Goal: Navigation & Orientation: Find specific page/section

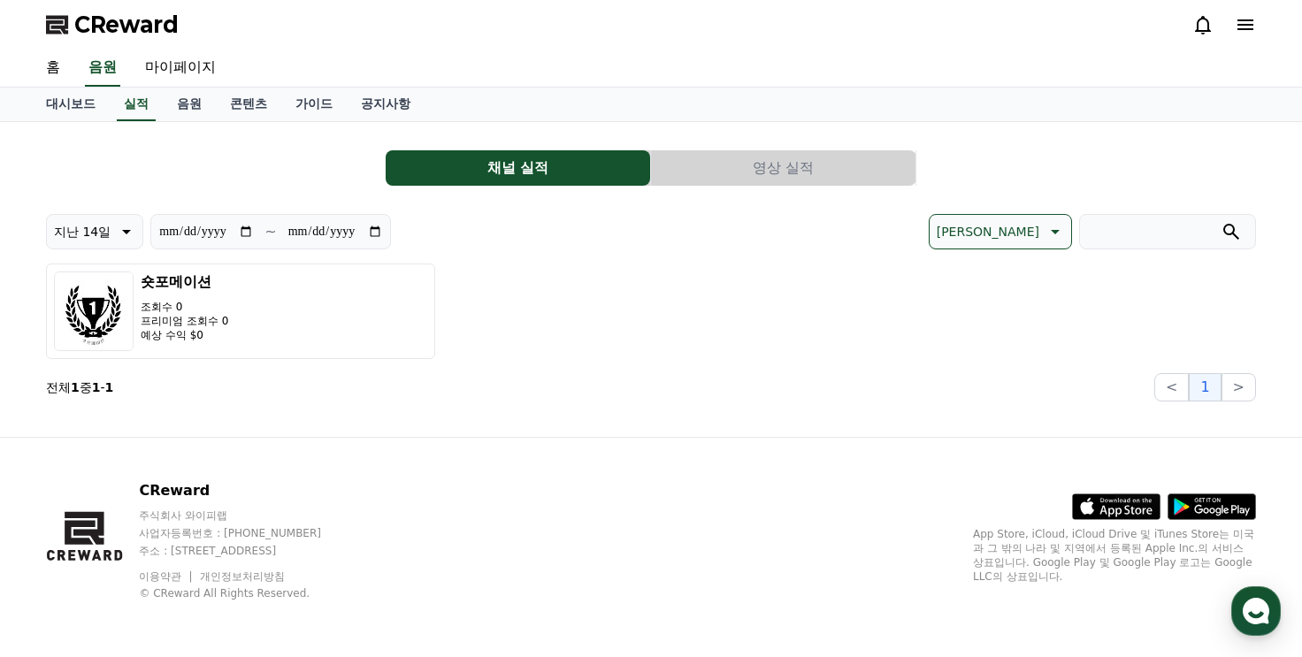
scroll to position [292, 0]
click at [1260, 604] on use "button" at bounding box center [1256, 611] width 27 height 27
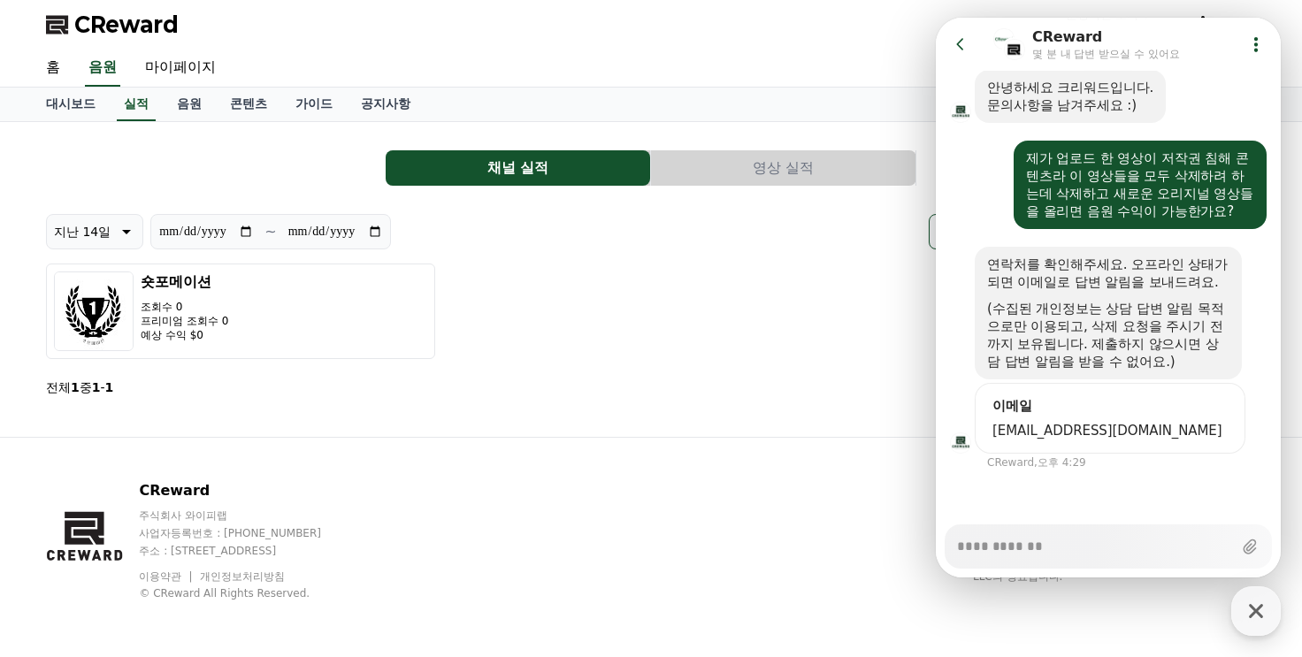
type textarea "*"
click at [807, 257] on div "**********" at bounding box center [651, 308] width 1210 height 188
click at [952, 50] on icon at bounding box center [961, 44] width 18 height 18
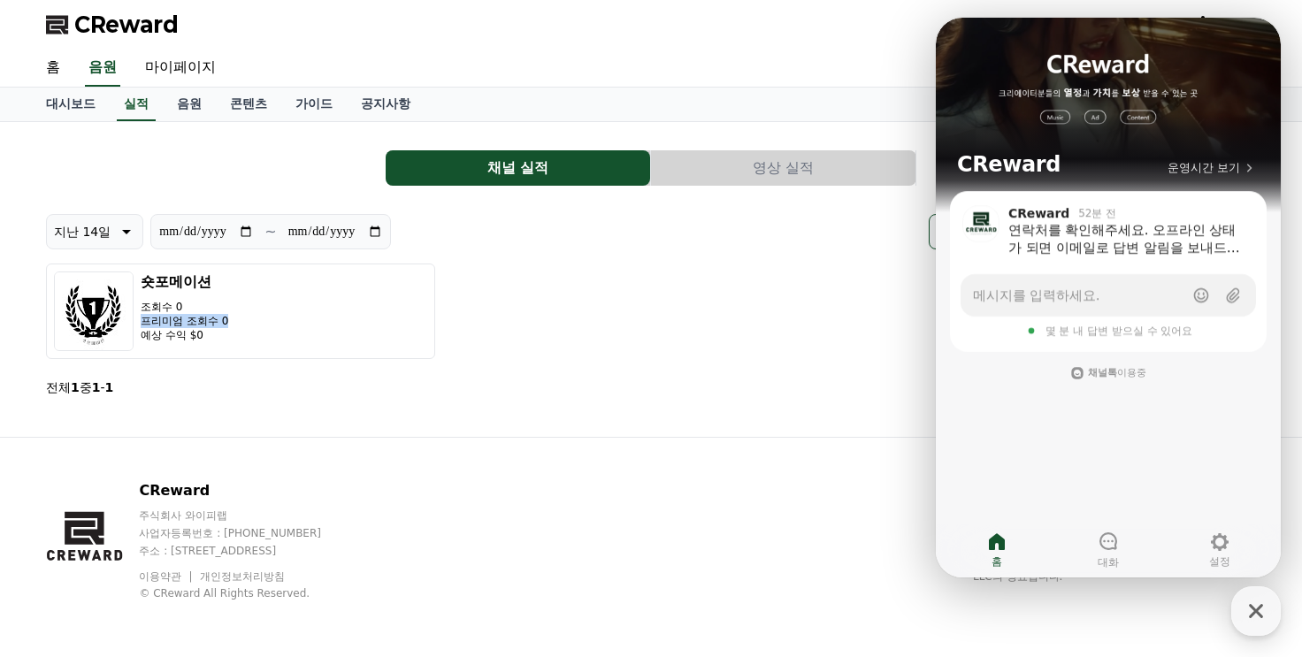
click at [826, 314] on div "숏포메이션 조회수 0 프리미엄 조회수 0 예상 수익 $0" at bounding box center [651, 312] width 1210 height 96
click at [687, 329] on div "숏포메이션 조회수 0 프리미엄 조회수 0 예상 수익 $0" at bounding box center [651, 312] width 1210 height 96
click at [590, 92] on div "대시보드 실적 음원 콘텐츠 가이드 공지사항" at bounding box center [651, 105] width 1239 height 34
click at [1255, 601] on icon "button" at bounding box center [1257, 612] width 32 height 32
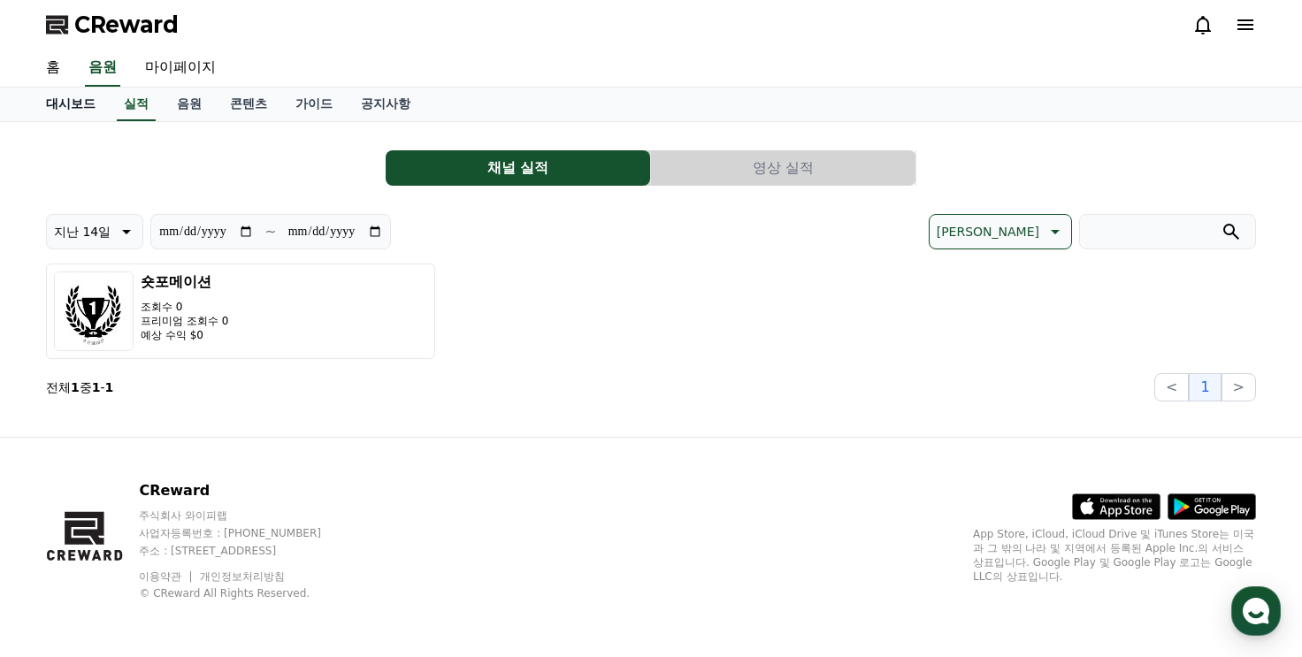
click at [62, 109] on link "대시보드" at bounding box center [71, 105] width 78 height 34
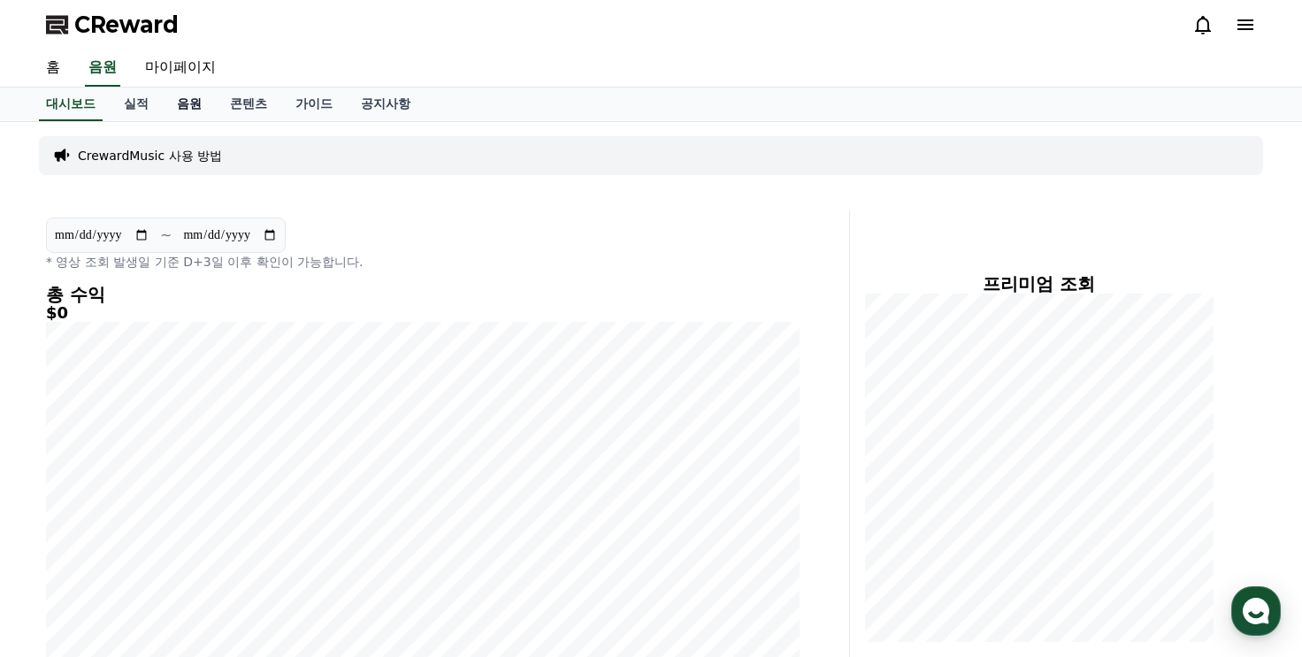
click at [167, 99] on link "음원" at bounding box center [189, 105] width 53 height 34
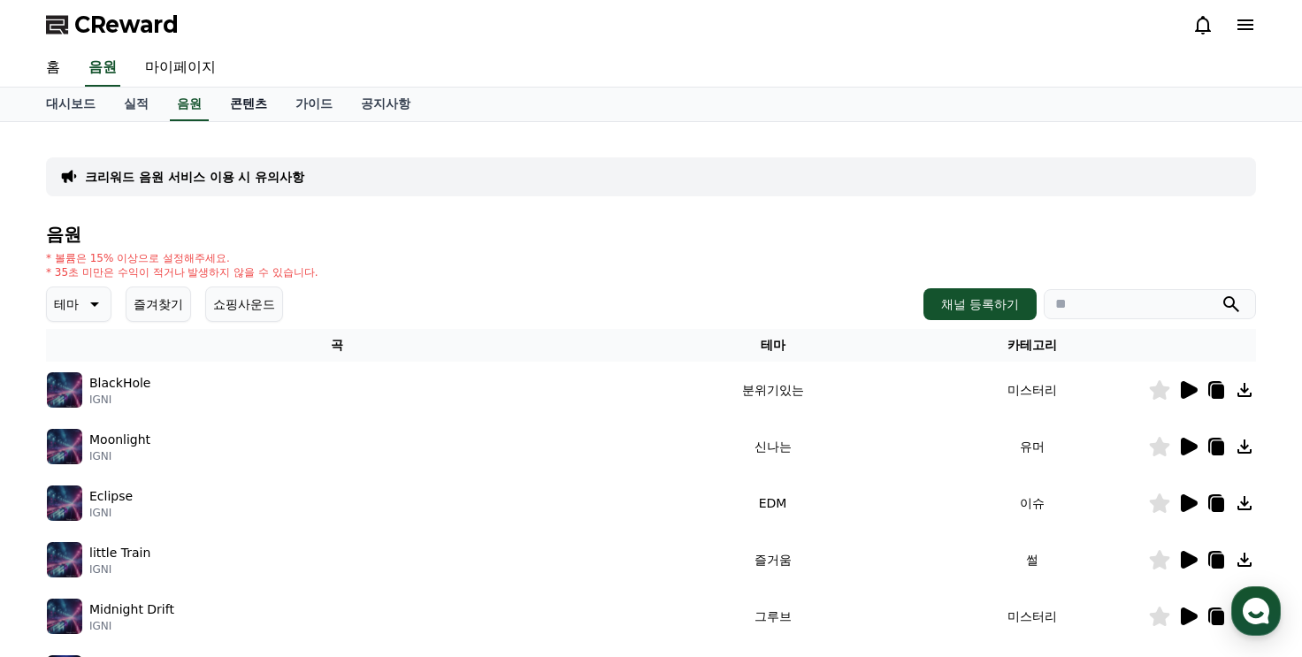
click at [258, 109] on link "콘텐츠" at bounding box center [248, 105] width 65 height 34
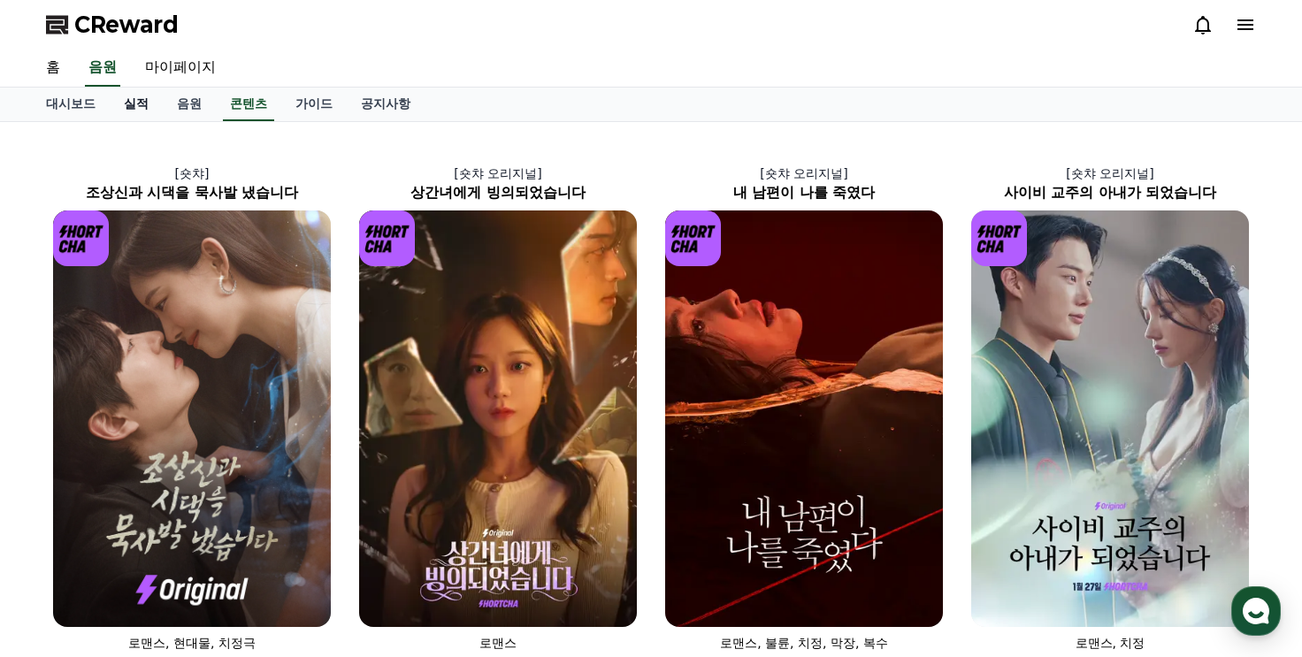
click at [151, 105] on link "실적" at bounding box center [136, 105] width 53 height 34
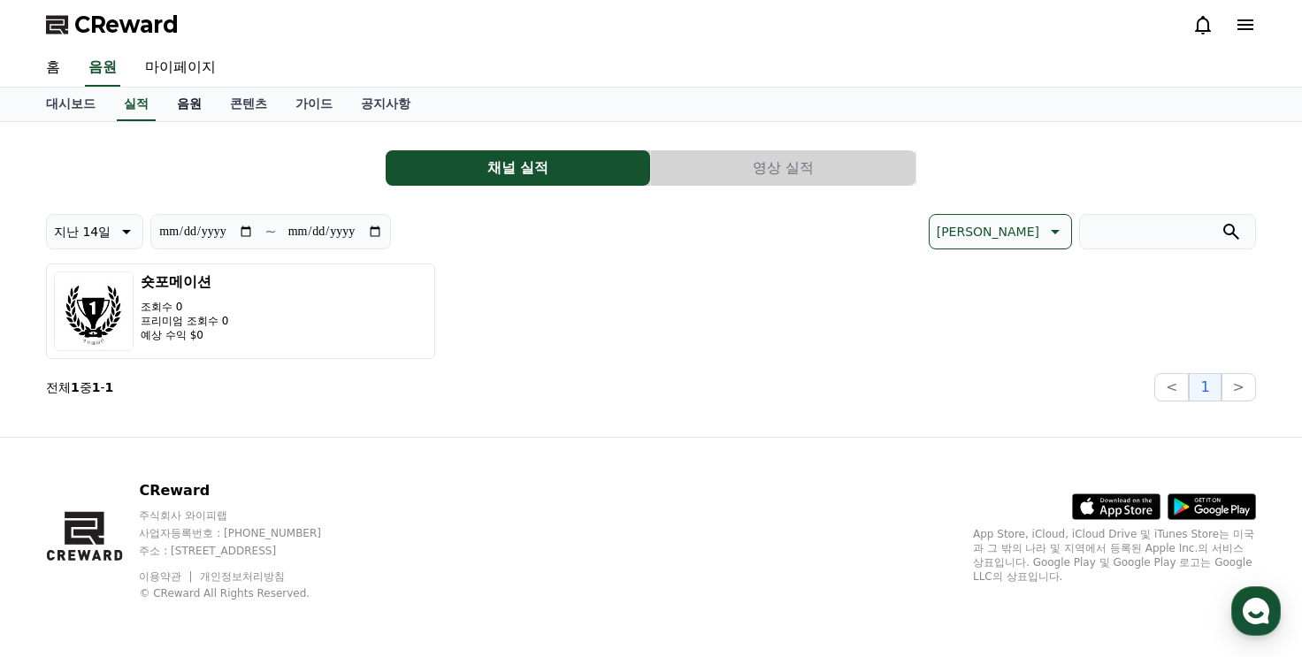
click at [192, 98] on link "음원" at bounding box center [189, 105] width 53 height 34
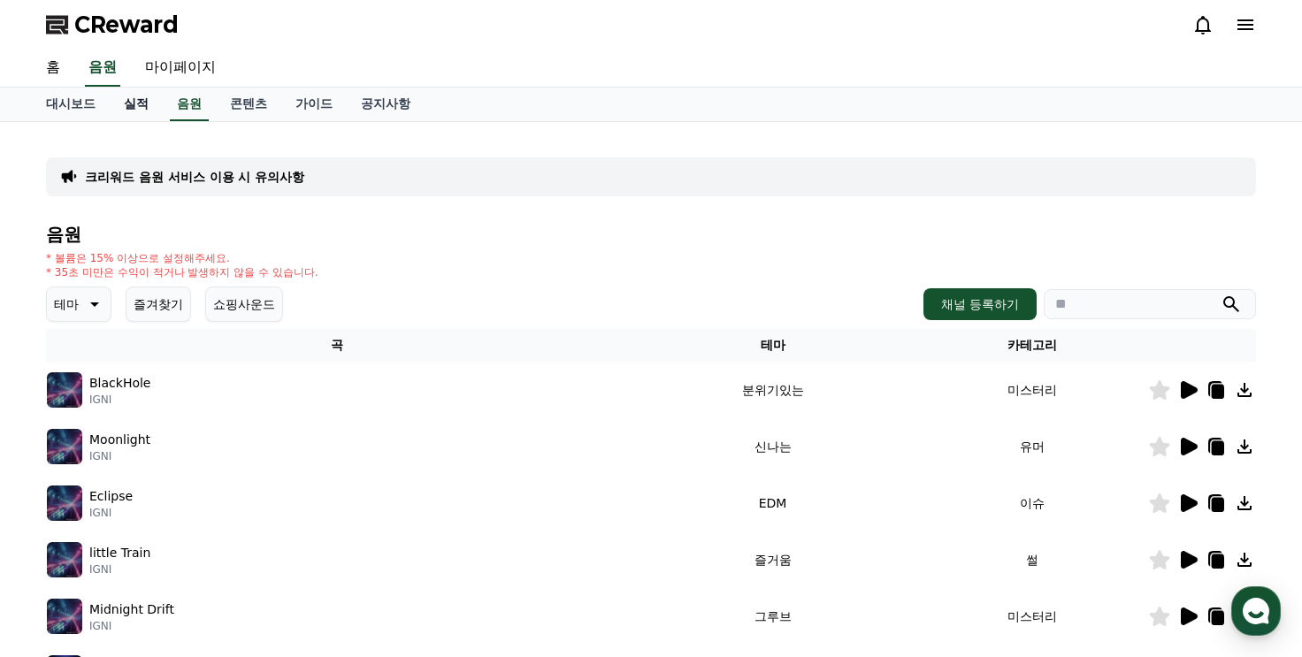
click at [140, 104] on link "실적" at bounding box center [136, 105] width 53 height 34
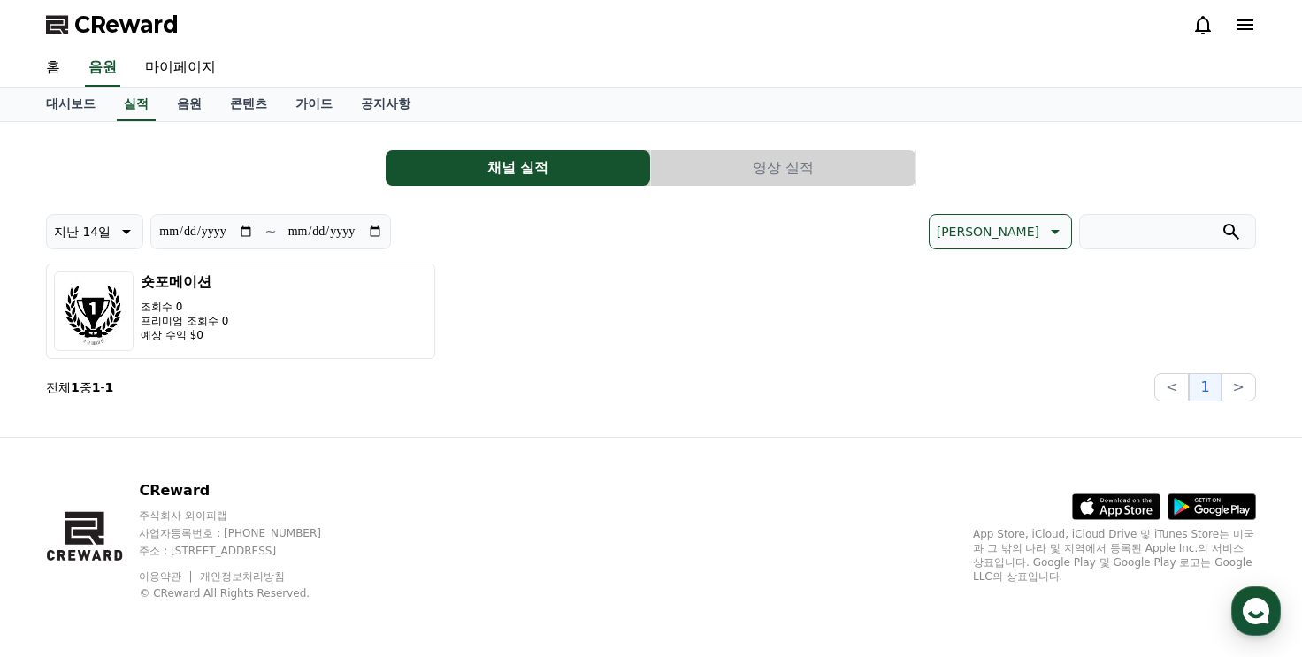
click at [690, 143] on div "**********" at bounding box center [651, 268] width 1210 height 265
click at [697, 170] on button "영상 실적" at bounding box center [783, 167] width 265 height 35
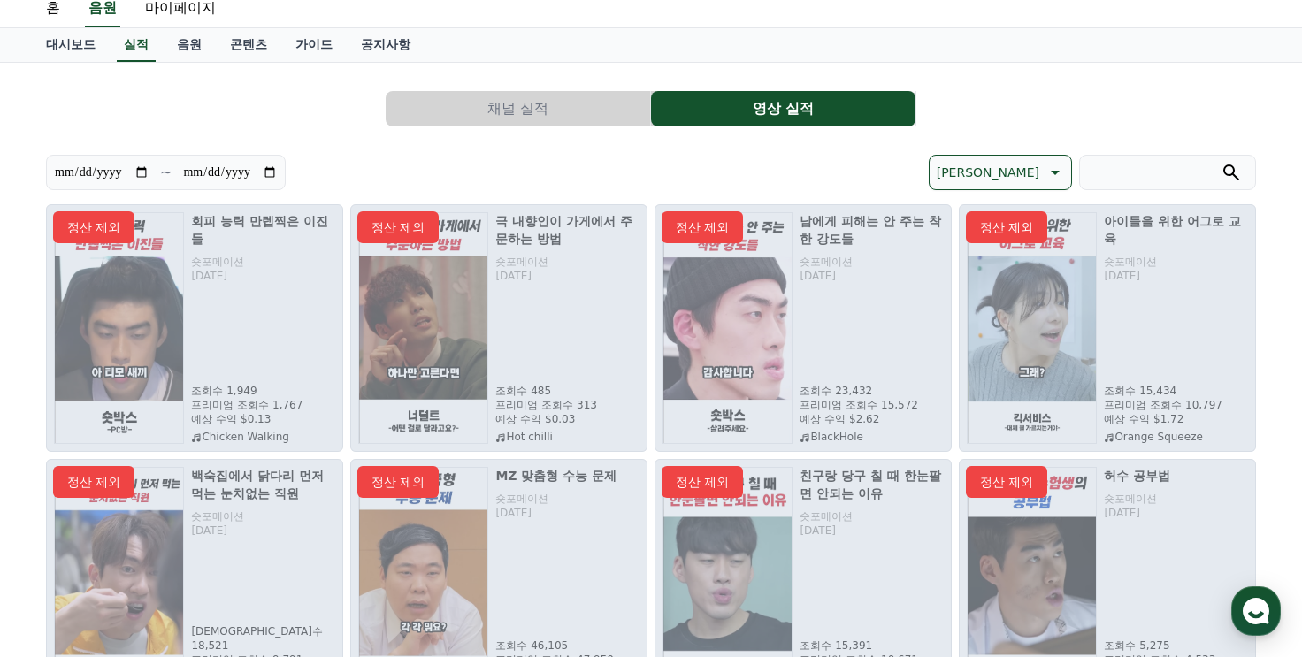
scroll to position [88, 0]
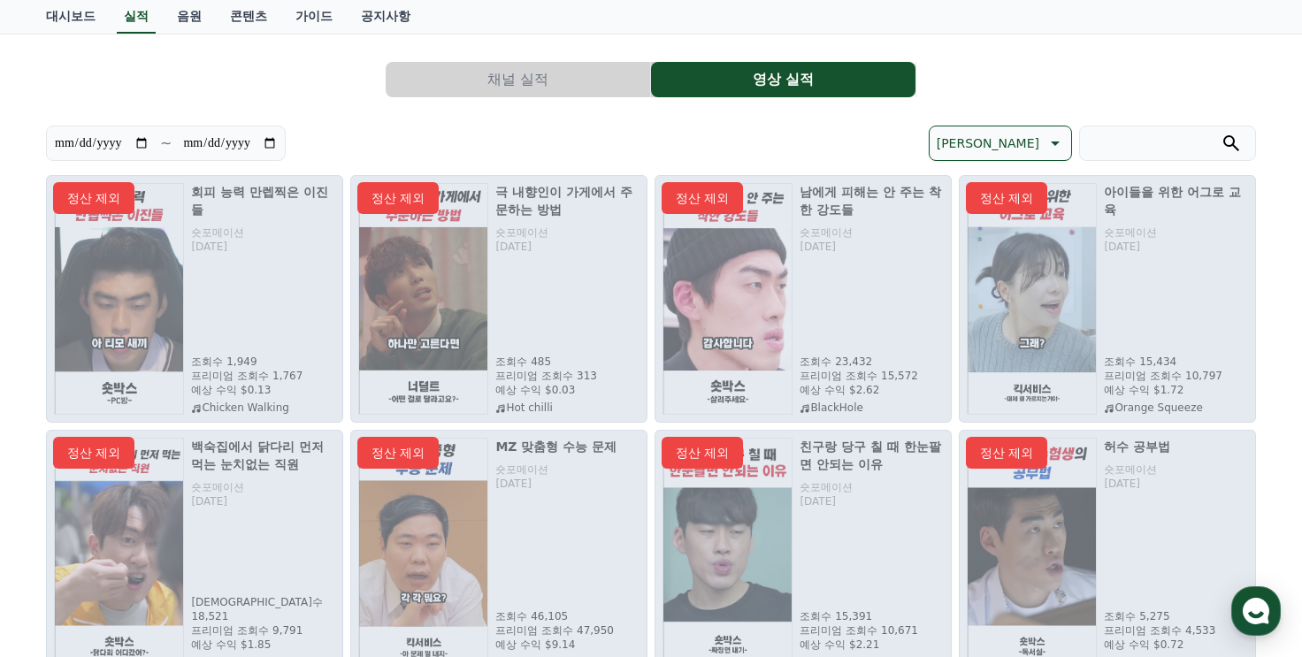
click at [774, 359] on div "정산 제외" at bounding box center [803, 299] width 297 height 248
click at [746, 417] on div "정산 제외" at bounding box center [803, 299] width 297 height 248
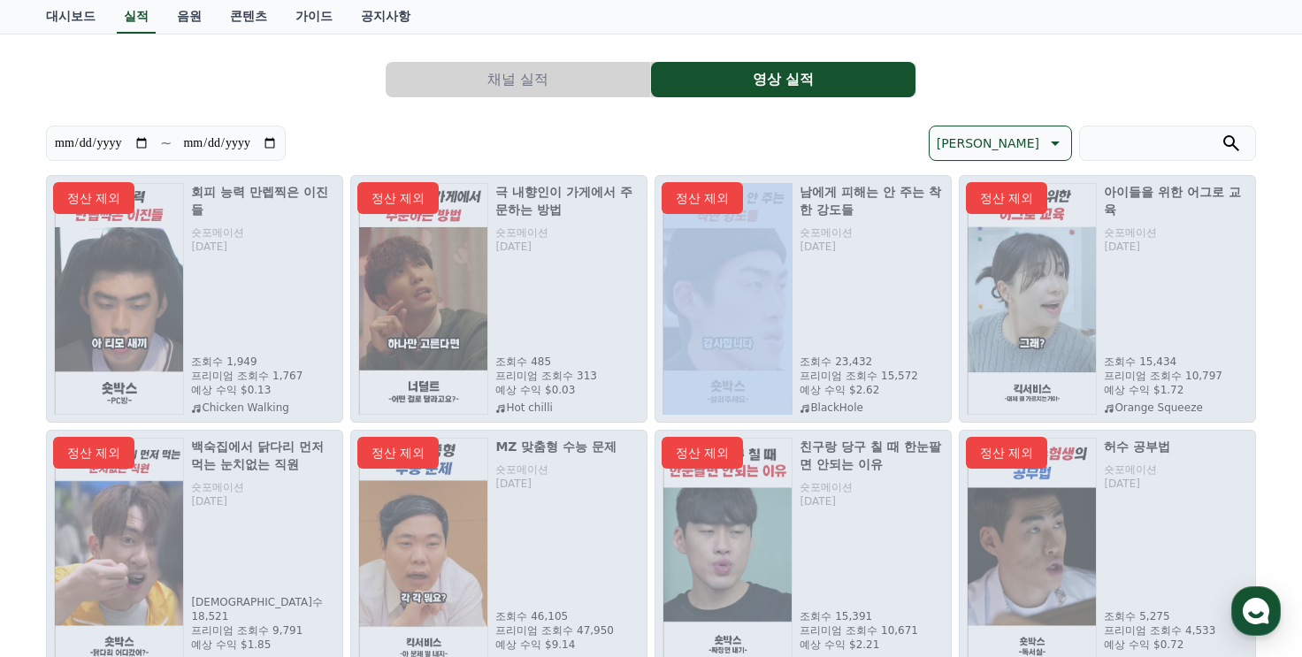
click at [746, 417] on div "정산 제외" at bounding box center [803, 299] width 297 height 248
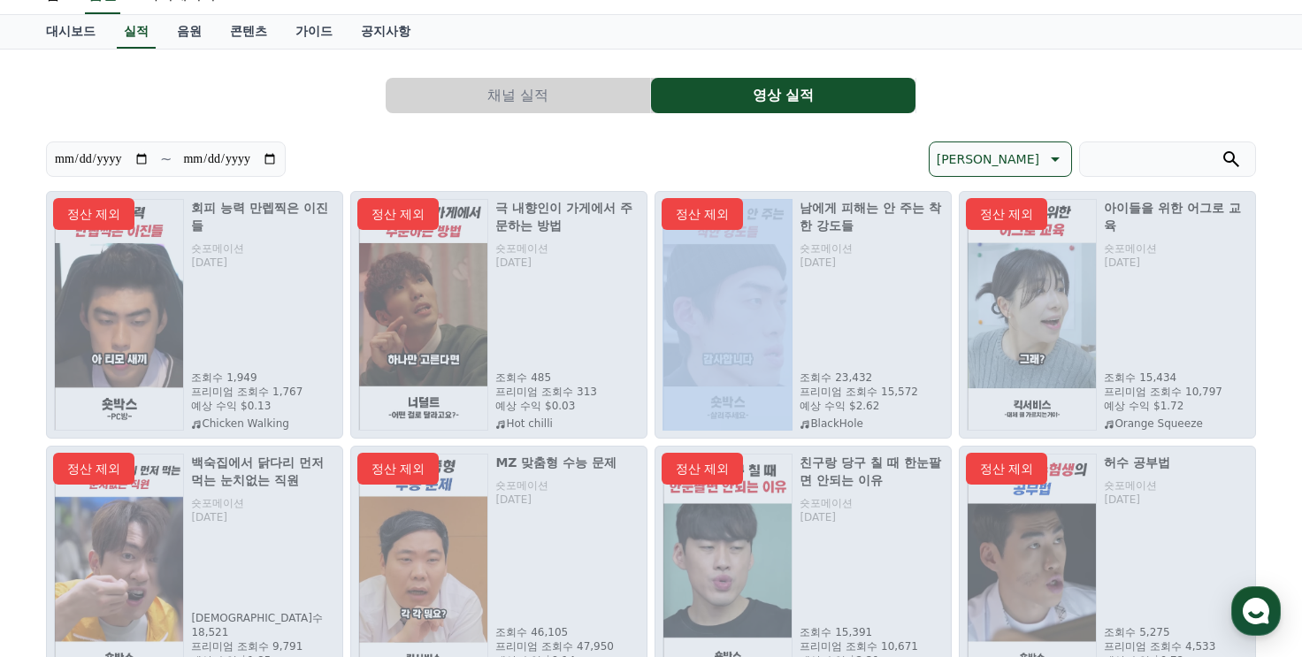
scroll to position [0, 0]
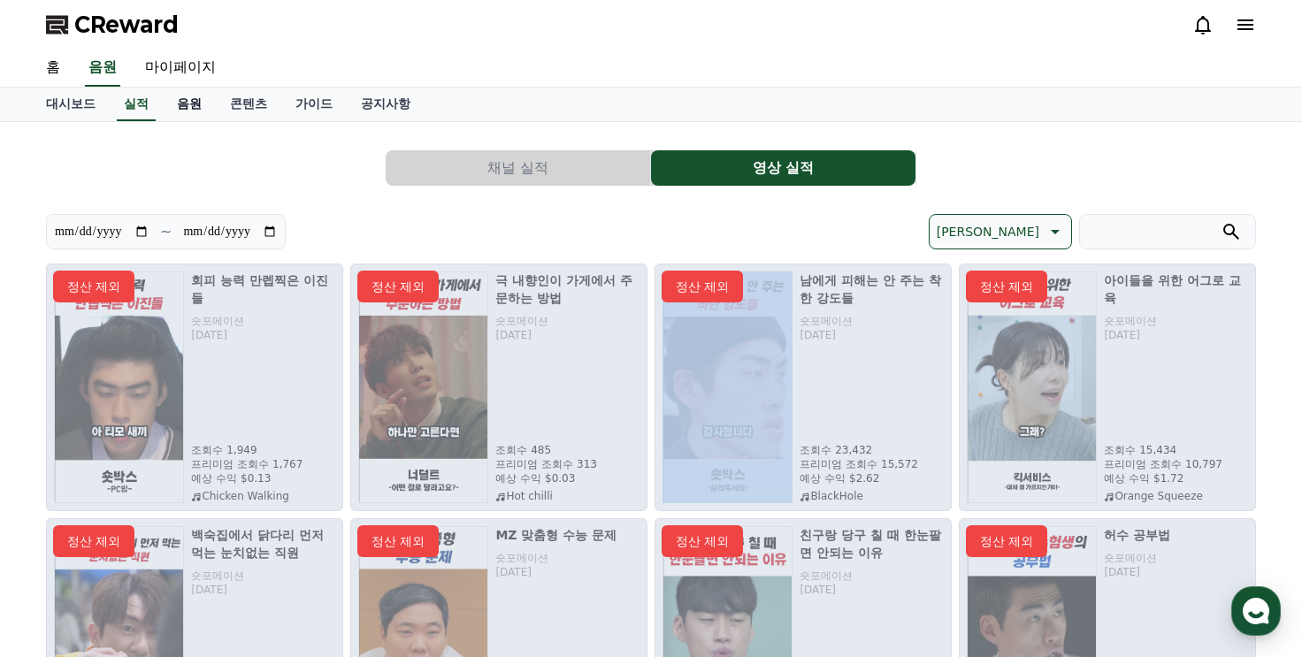
click at [192, 109] on link "음원" at bounding box center [189, 105] width 53 height 34
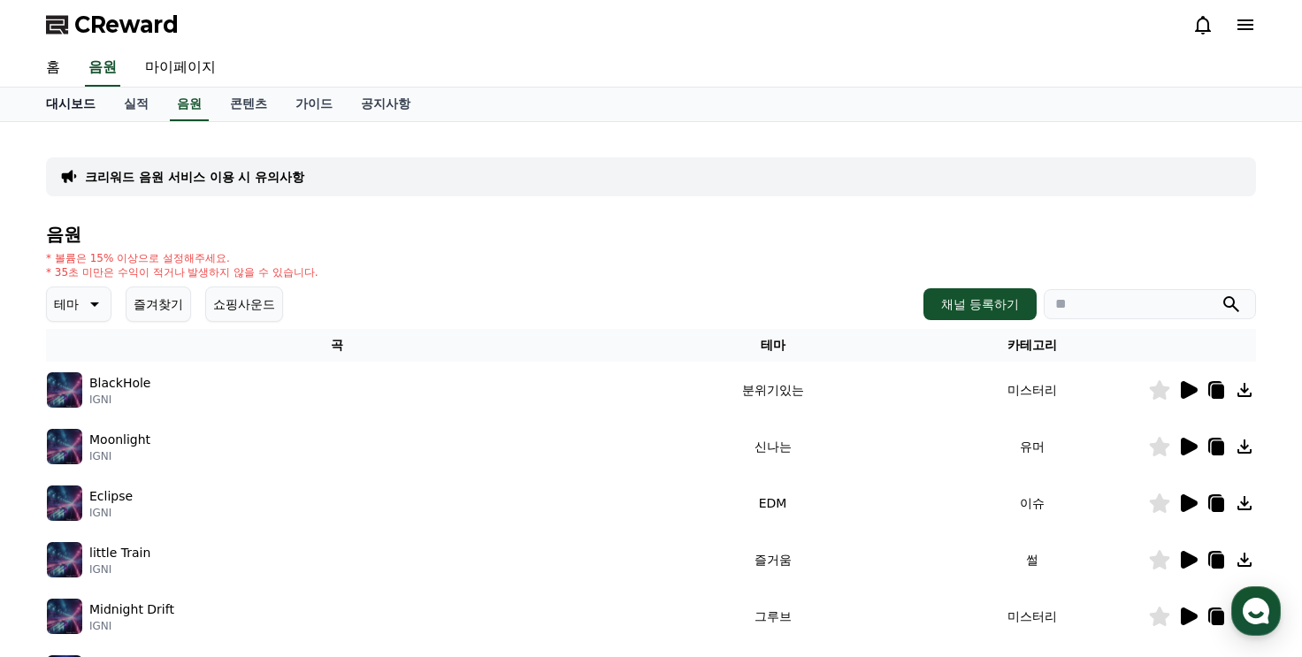
click at [69, 112] on link "대시보드" at bounding box center [71, 105] width 78 height 34
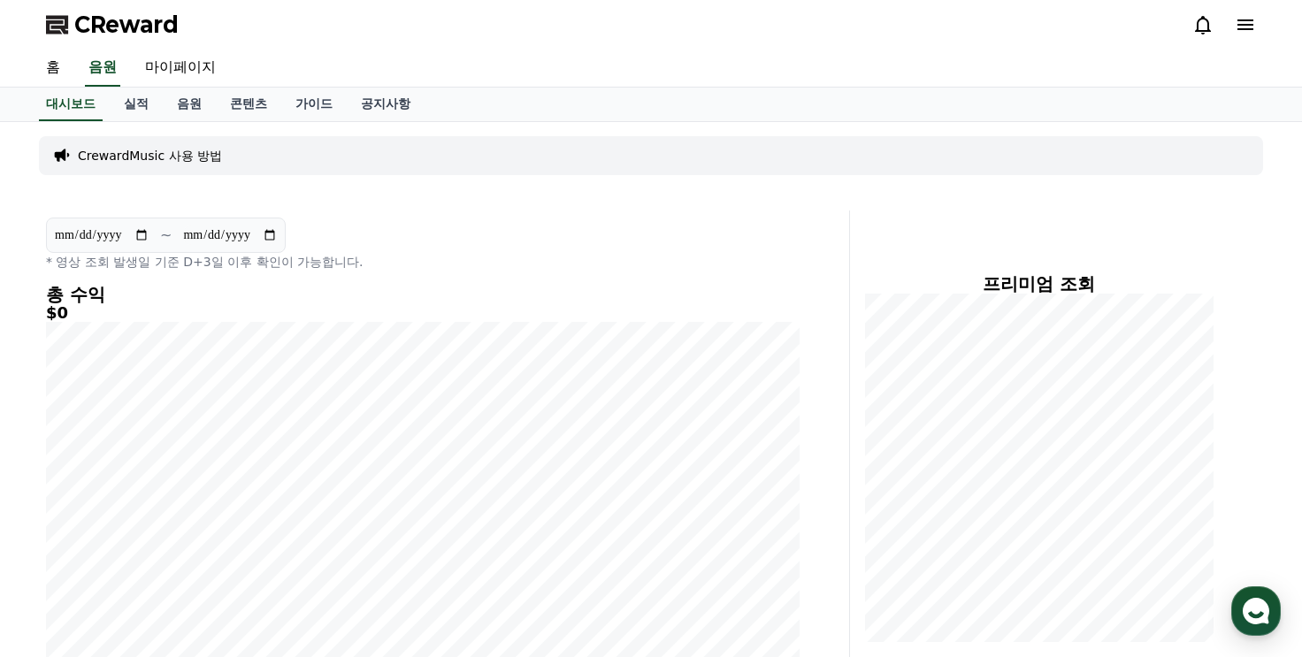
click at [177, 183] on div "**********" at bounding box center [651, 520] width 1239 height 797
click at [323, 98] on link "가이드" at bounding box center [313, 105] width 65 height 34
